Goal: Information Seeking & Learning: Learn about a topic

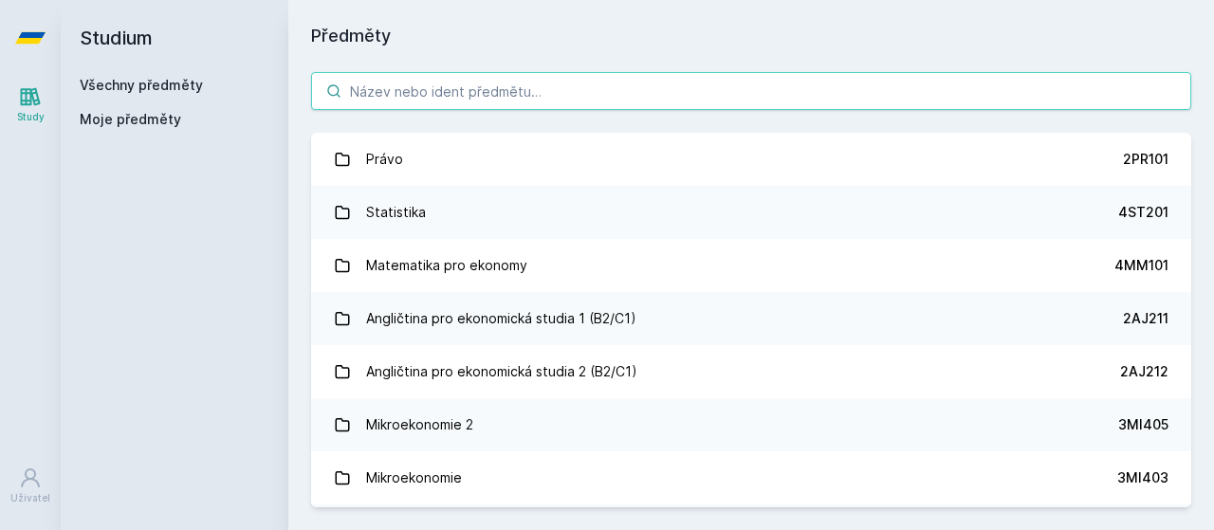
click at [779, 90] on input "search" at bounding box center [751, 91] width 880 height 38
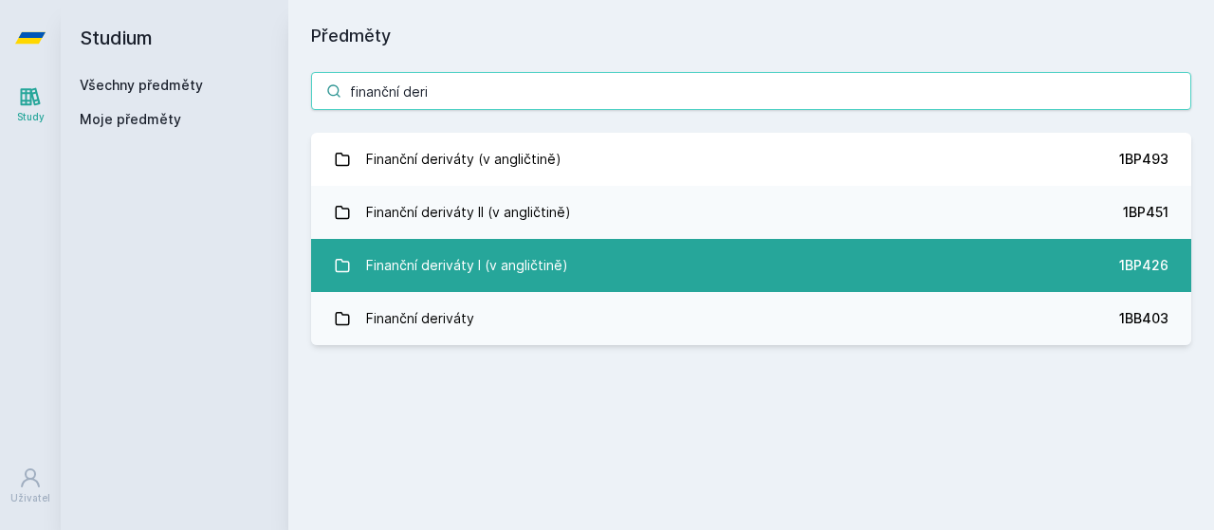
type input "finanční deri"
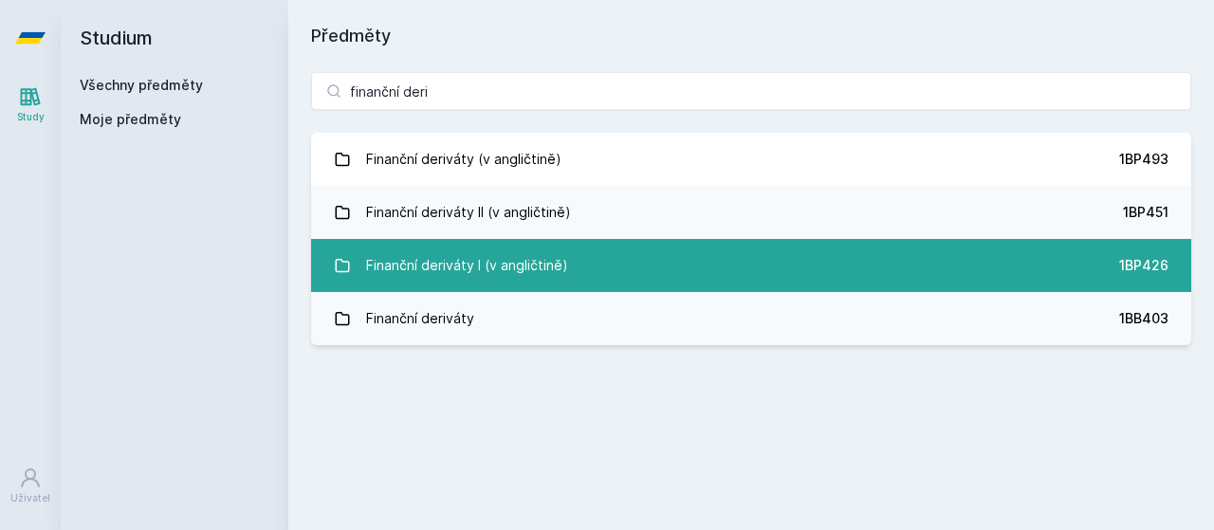
click at [669, 259] on link "Finanční deriváty I (v angličtině) 1BP426" at bounding box center [751, 265] width 880 height 53
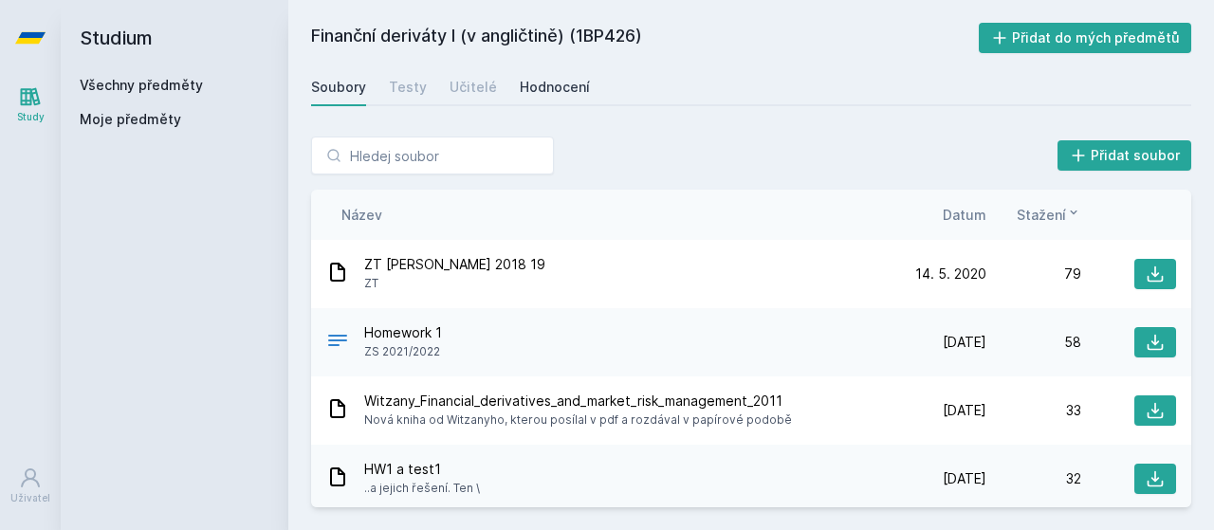
click at [543, 88] on div "Hodnocení" at bounding box center [555, 87] width 70 height 19
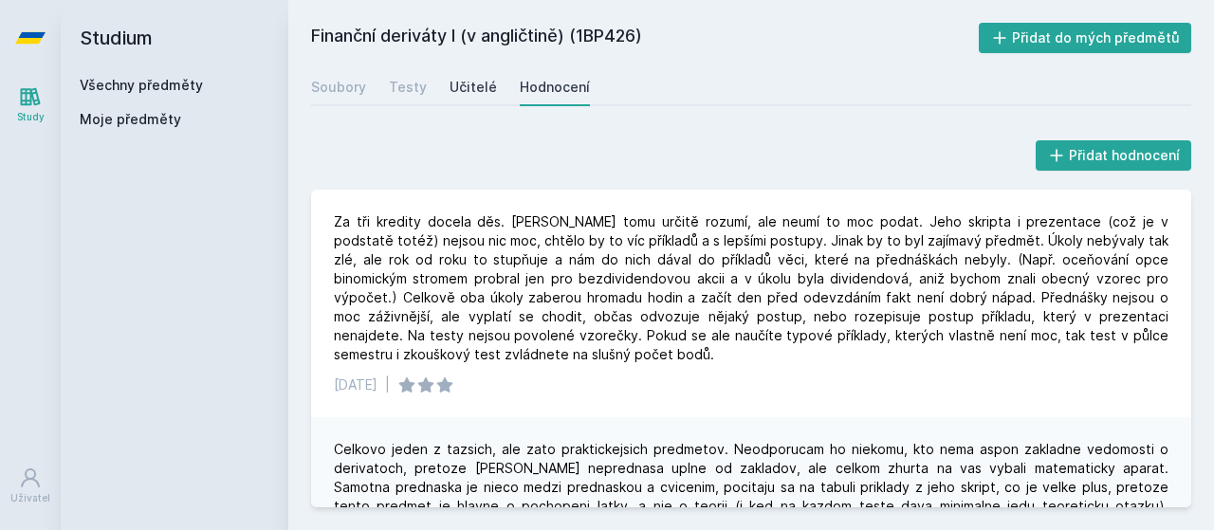
click at [481, 78] on div "Učitelé" at bounding box center [472, 87] width 47 height 19
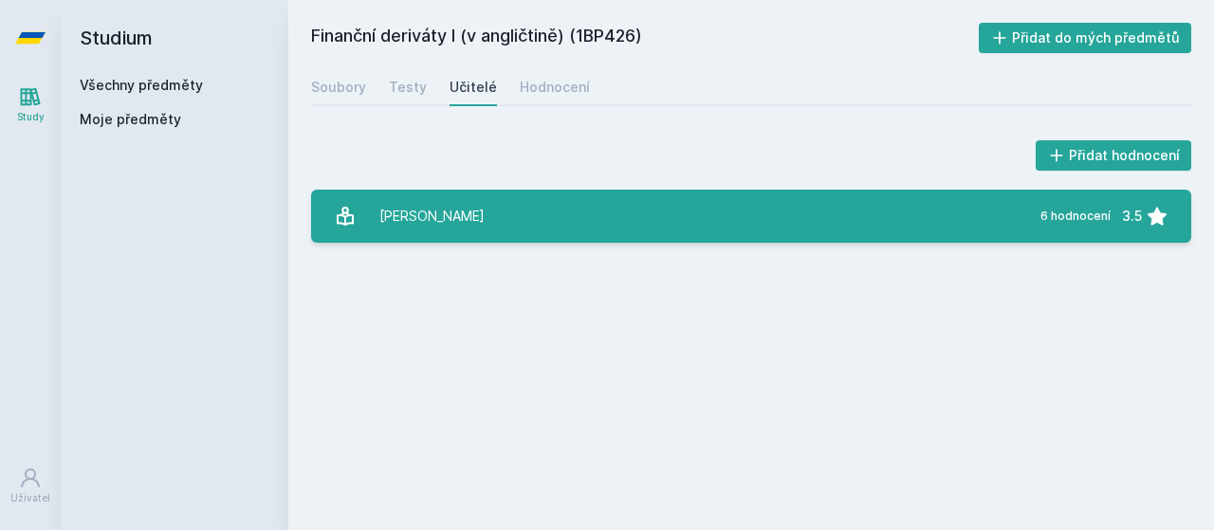
click at [531, 230] on link "[PERSON_NAME] 6 hodnocení 3.5" at bounding box center [751, 216] width 880 height 53
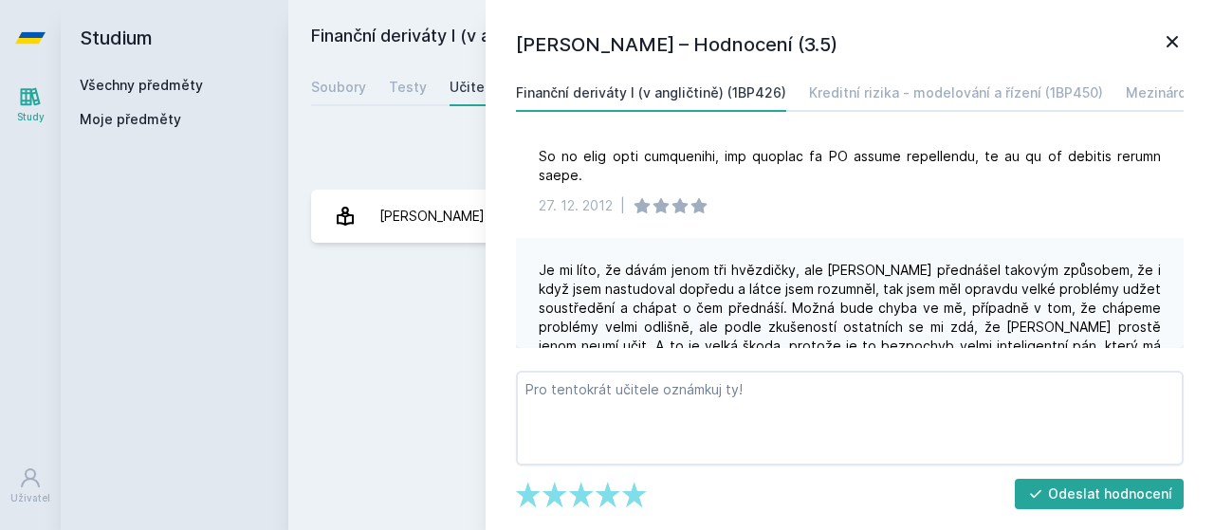
scroll to position [242, 0]
